Goal: Task Accomplishment & Management: Use online tool/utility

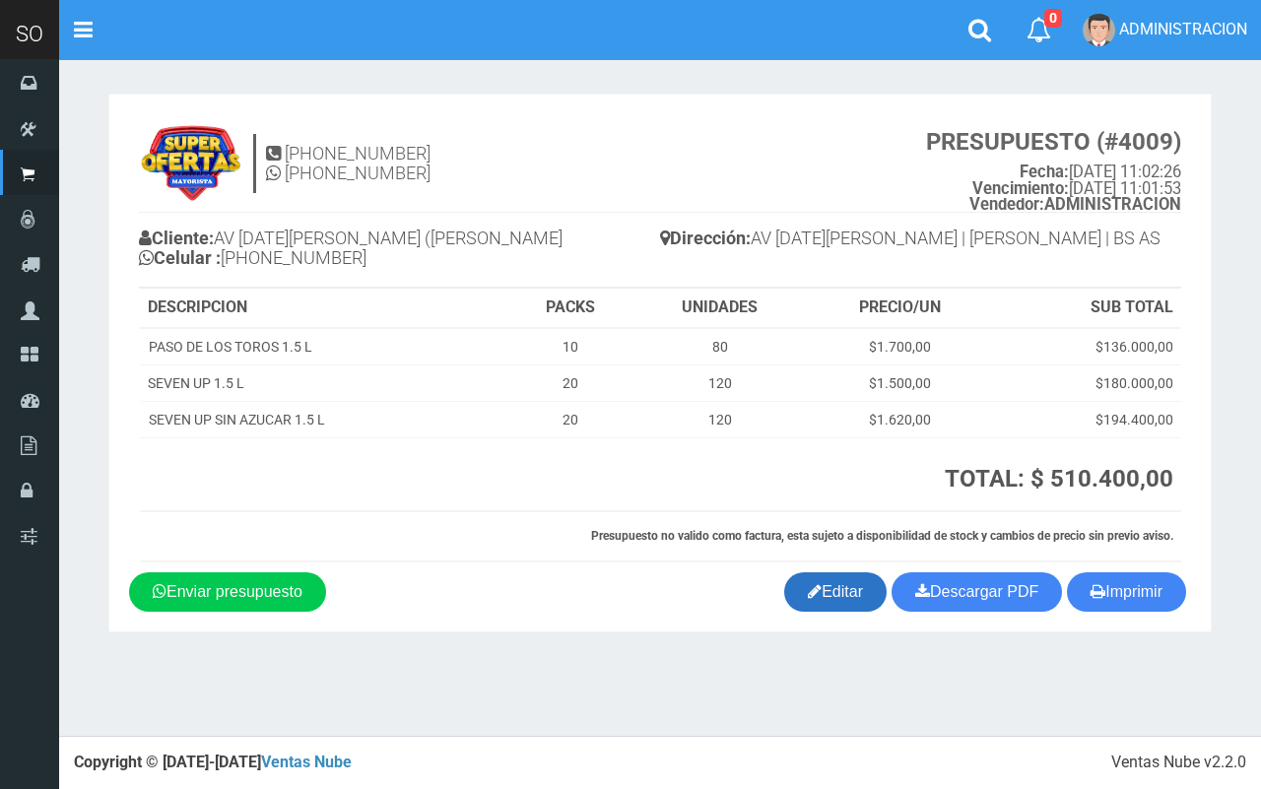
click at [843, 593] on link "Editar" at bounding box center [835, 592] width 102 height 39
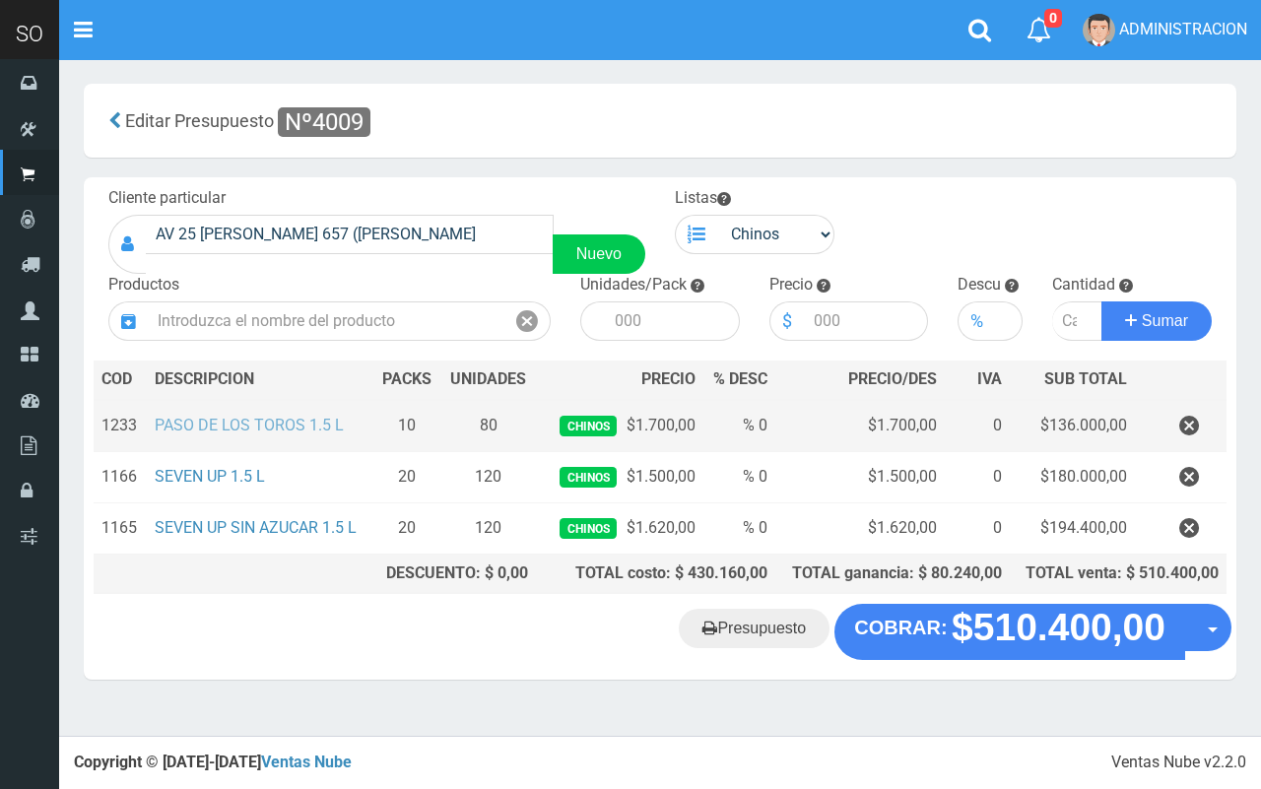
click at [315, 416] on link "PASO DE LOS TOROS 1.5 L" at bounding box center [249, 425] width 189 height 19
